Goal: Task Accomplishment & Management: Use online tool/utility

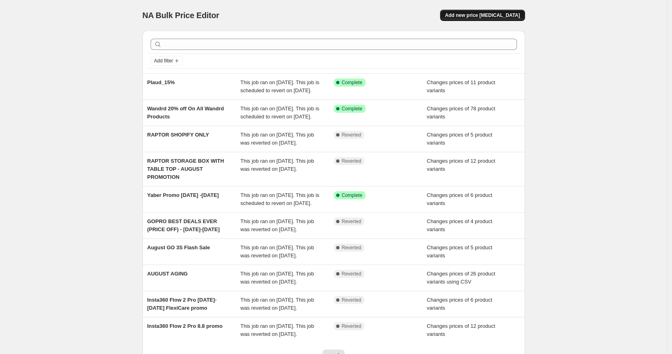
click at [473, 15] on span "Add new price [MEDICAL_DATA]" at bounding box center [482, 15] width 75 height 6
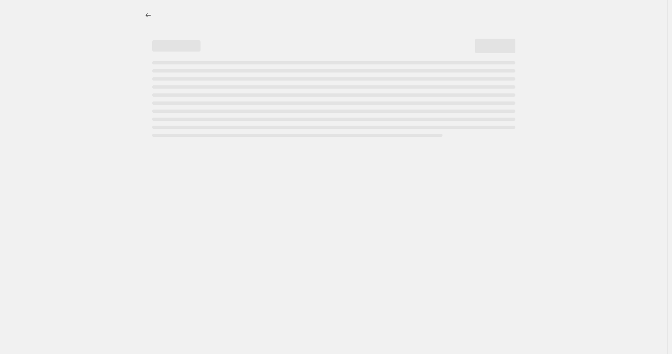
select select "percentage"
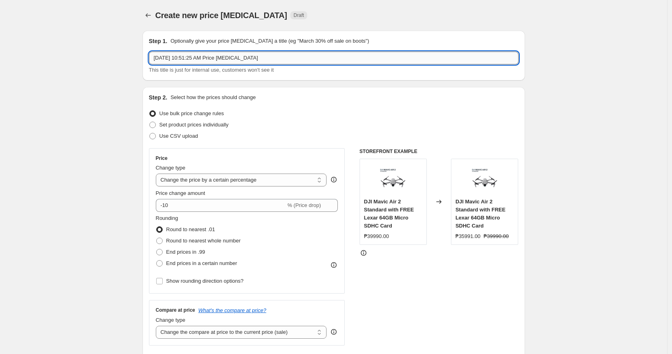
click at [249, 57] on input "[DATE] 10:51:25 AM Price [MEDICAL_DATA]" at bounding box center [334, 58] width 370 height 13
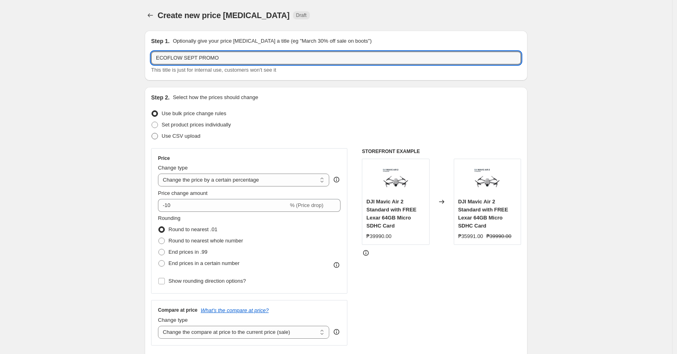
type input "ECOFLOW SEPT PROMO"
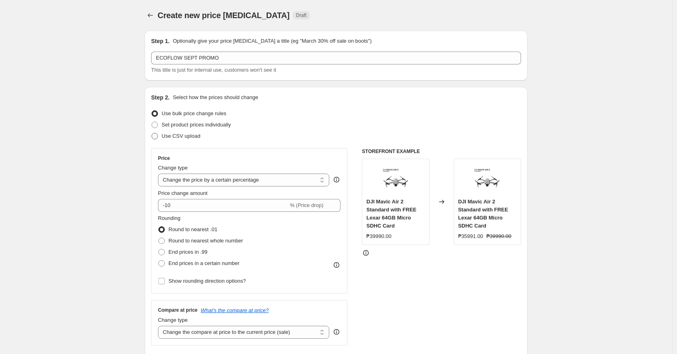
click at [170, 139] on span "Use CSV upload" at bounding box center [181, 136] width 39 height 8
click at [152, 133] on input "Use CSV upload" at bounding box center [151, 133] width 0 height 0
radio input "true"
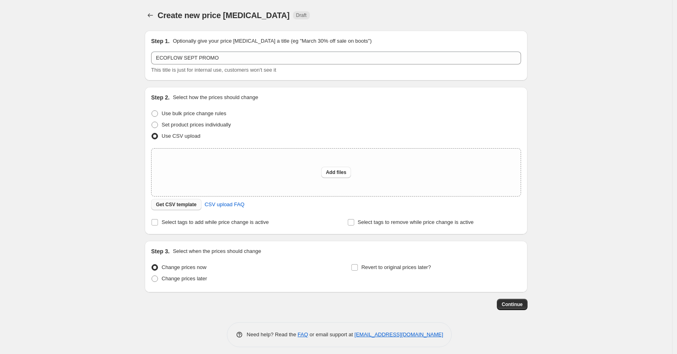
click at [172, 206] on span "Get CSV template" at bounding box center [176, 204] width 41 height 6
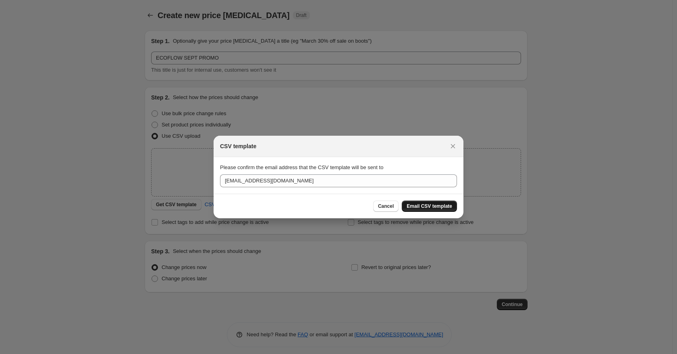
click at [430, 204] on span "Email CSV template" at bounding box center [430, 206] width 46 height 6
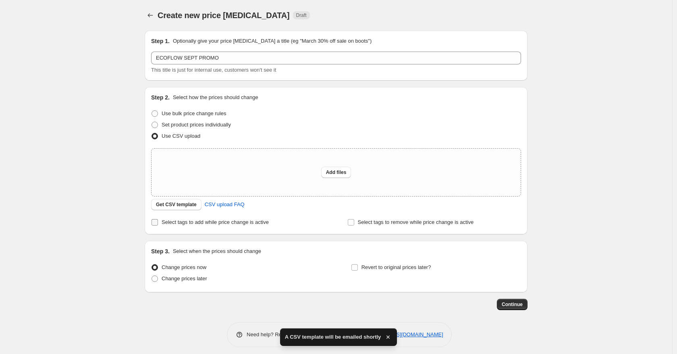
click at [175, 220] on span "Select tags to add while price change is active" at bounding box center [215, 222] width 107 height 6
click at [158, 220] on input "Select tags to add while price change is active" at bounding box center [154, 222] width 6 height 6
checkbox input "true"
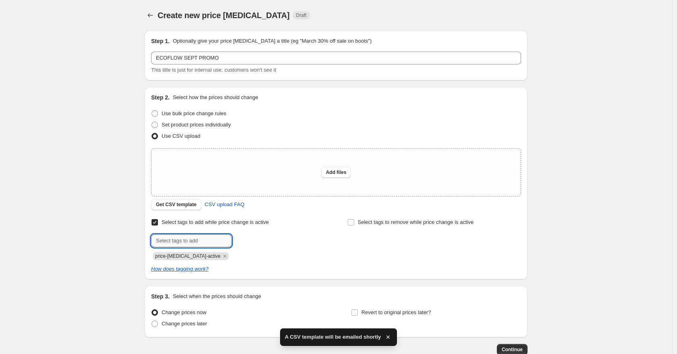
click at [188, 241] on input "text" at bounding box center [191, 240] width 81 height 13
click at [113, 248] on div "Create new price [MEDICAL_DATA]. This page is ready Create new price [MEDICAL_D…" at bounding box center [336, 202] width 672 height 405
click at [201, 257] on span "price-[MEDICAL_DATA]-active" at bounding box center [187, 256] width 65 height 6
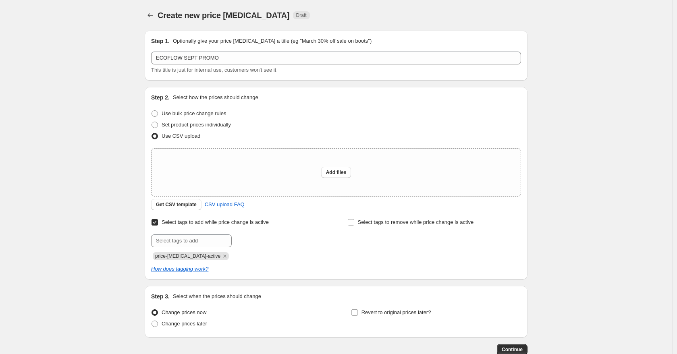
click at [187, 258] on span "price-[MEDICAL_DATA]-active" at bounding box center [187, 256] width 65 height 6
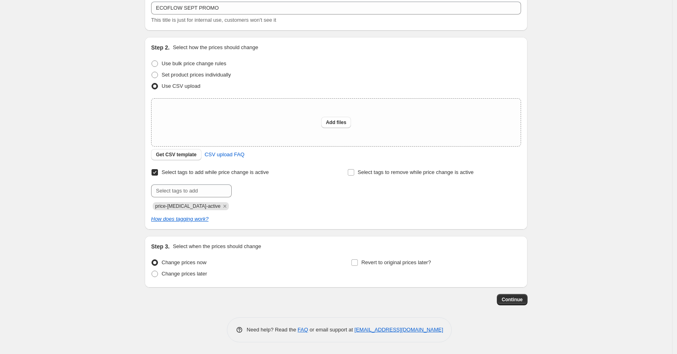
scroll to position [50, 0]
click at [175, 152] on span "Get CSV template" at bounding box center [176, 154] width 41 height 6
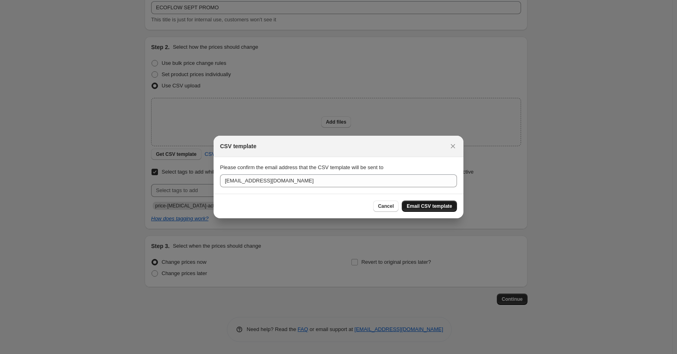
click at [414, 205] on span "Email CSV template" at bounding box center [430, 206] width 46 height 6
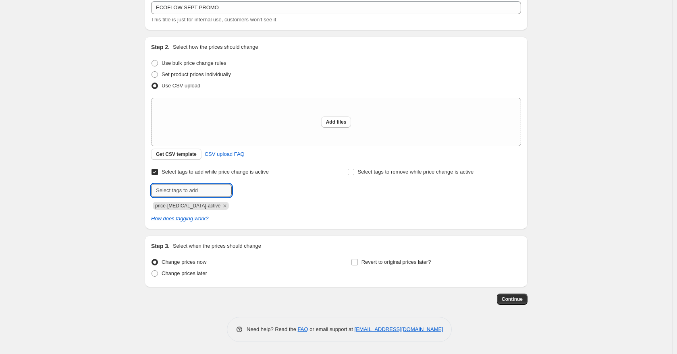
click at [197, 188] on input "text" at bounding box center [191, 190] width 81 height 13
click at [164, 192] on input "6.6 Mega Sale!" at bounding box center [191, 190] width 81 height 13
type input "9.9 Mega Sale!"
click at [263, 190] on span "9.9 Mega [PERSON_NAME]..." at bounding box center [282, 190] width 66 height 6
click at [195, 185] on input "text" at bounding box center [191, 190] width 81 height 13
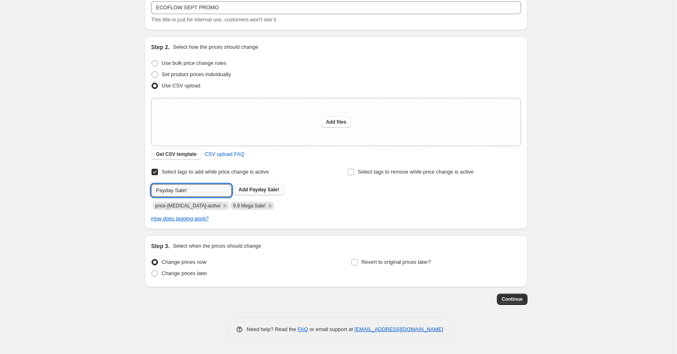
type input "Payday Sale!"
click at [253, 192] on span "Payday Sale!" at bounding box center [264, 190] width 30 height 6
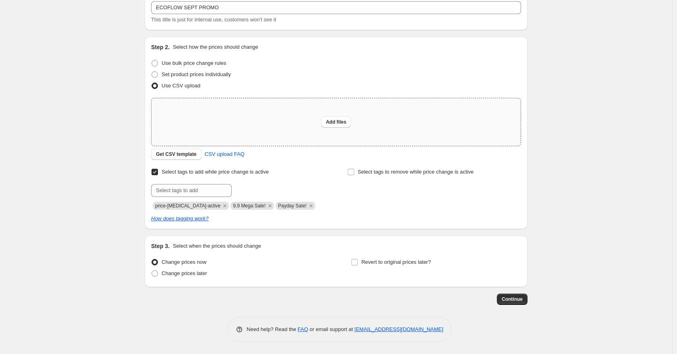
click at [344, 128] on div "Add files" at bounding box center [335, 122] width 369 height 48
type input "C:\fakepath\EF ALT .PH SEPT PROMO.csv"
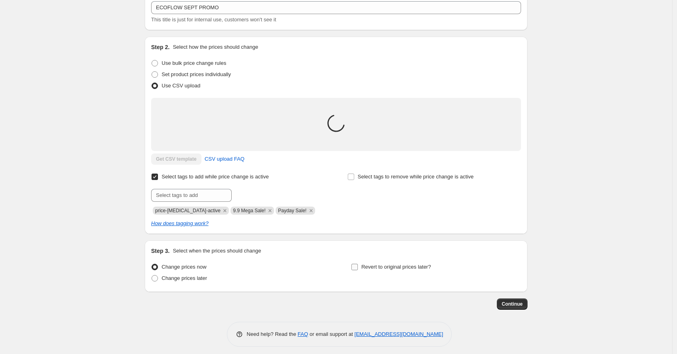
click at [357, 269] on input "Revert to original prices later?" at bounding box center [354, 267] width 6 height 6
checkbox input "true"
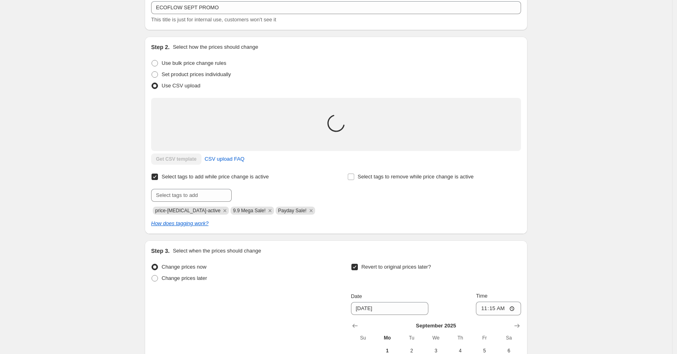
scroll to position [193, 0]
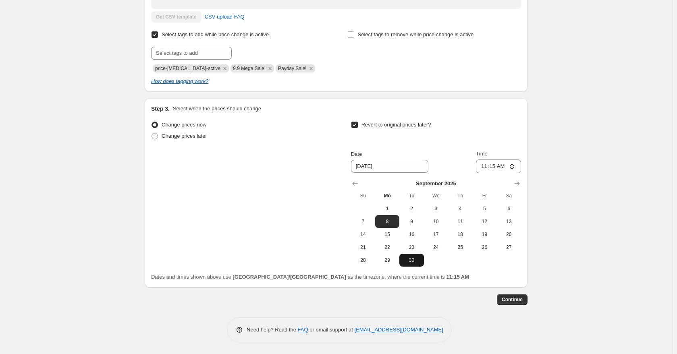
click at [411, 258] on span "30" at bounding box center [411, 260] width 18 height 6
type input "[DATE]"
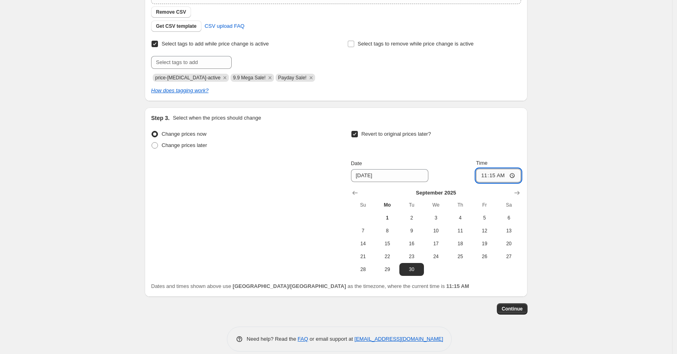
click at [511, 169] on input "11:15" at bounding box center [498, 176] width 45 height 14
click at [504, 172] on input "11:15" at bounding box center [498, 176] width 45 height 14
click at [513, 177] on input "11:15" at bounding box center [498, 176] width 45 height 14
type input "23:59"
click at [461, 292] on div "Step 3. Select when the prices should change Change prices now Change prices la…" at bounding box center [336, 202] width 383 height 189
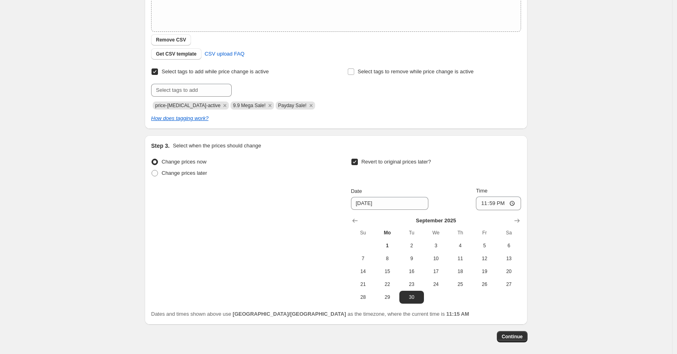
scroll to position [179, 0]
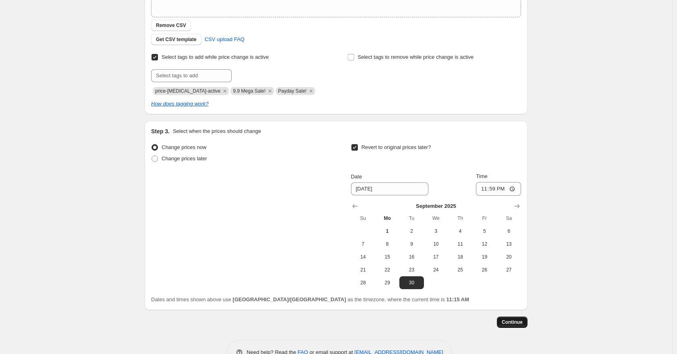
click at [516, 323] on span "Continue" at bounding box center [512, 322] width 21 height 6
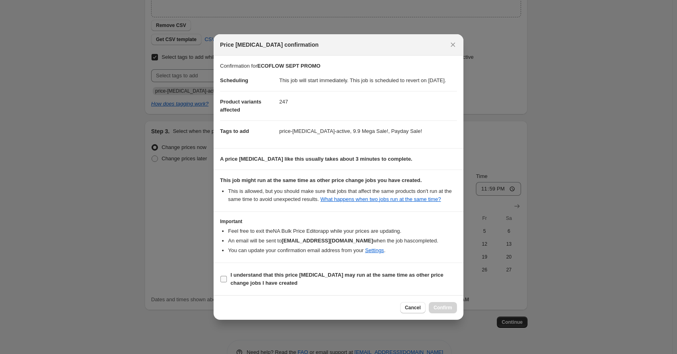
click at [224, 282] on input "I understand that this price [MEDICAL_DATA] may run at the same time as other p…" at bounding box center [223, 279] width 6 height 6
checkbox input "true"
click at [447, 311] on span "Confirm" at bounding box center [443, 308] width 19 height 6
